Goal: Navigation & Orientation: Find specific page/section

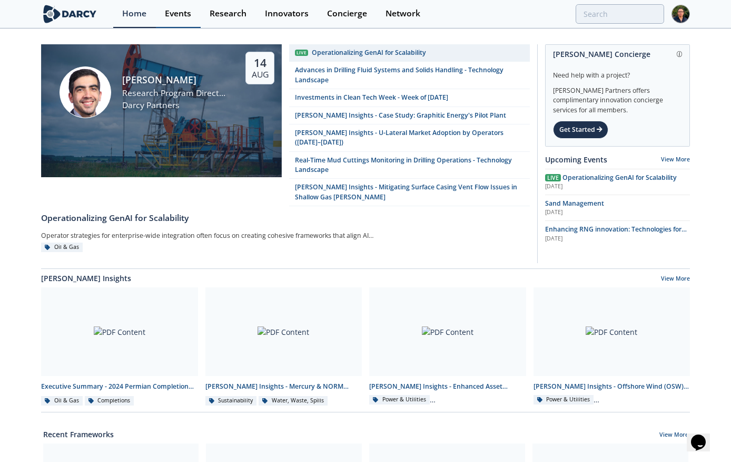
click at [181, 17] on div "Events" at bounding box center [178, 13] width 26 height 8
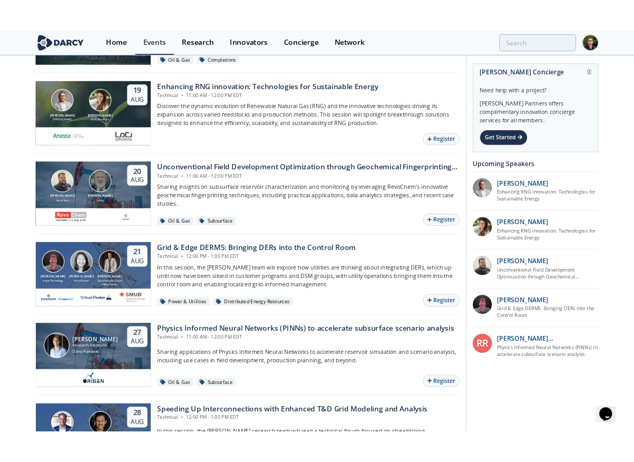
scroll to position [200, 0]
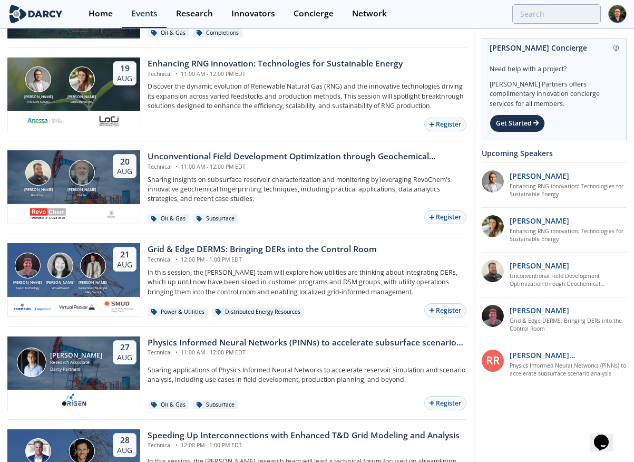
click at [618, 12] on img at bounding box center [617, 14] width 18 height 18
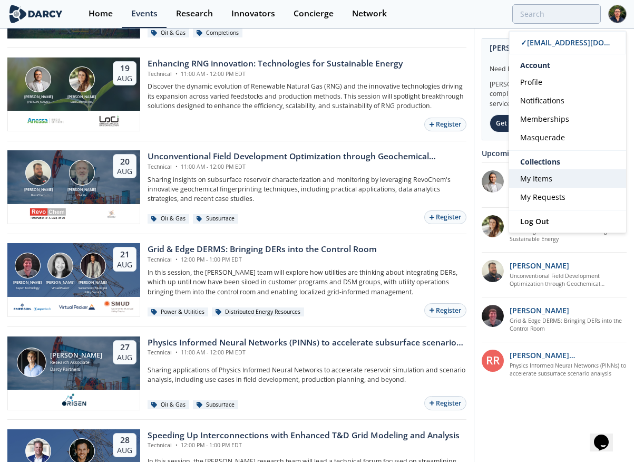
click at [528, 183] on span "My Items" at bounding box center [536, 178] width 32 height 10
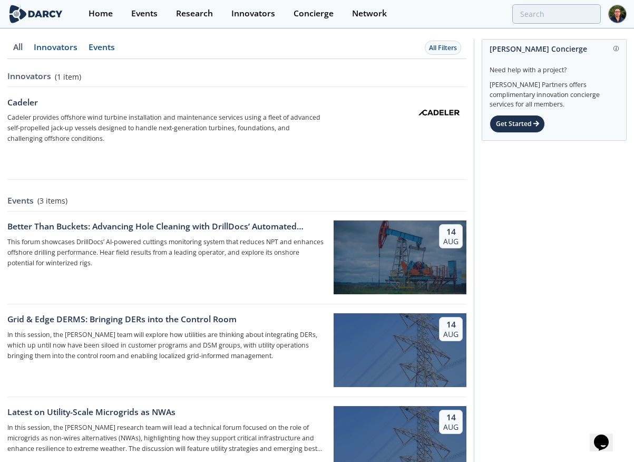
click at [28, 46] on link "Events" at bounding box center [17, 51] width 21 height 16
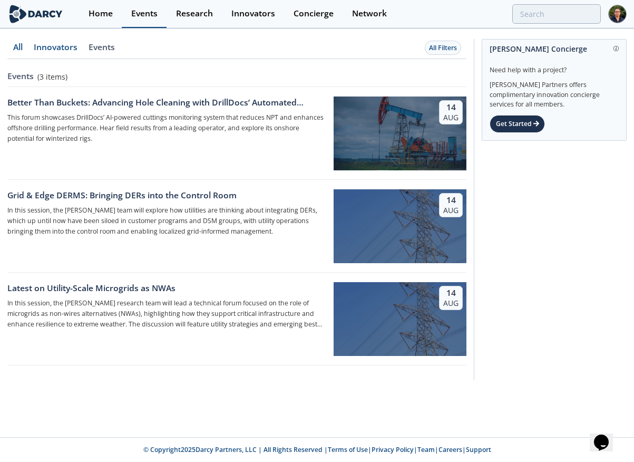
click at [136, 15] on div "Events" at bounding box center [144, 13] width 26 height 8
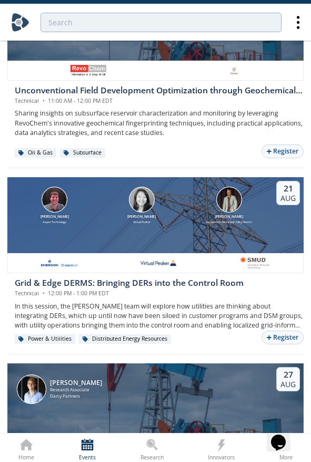
scroll to position [646, 0]
